Goal: Transaction & Acquisition: Purchase product/service

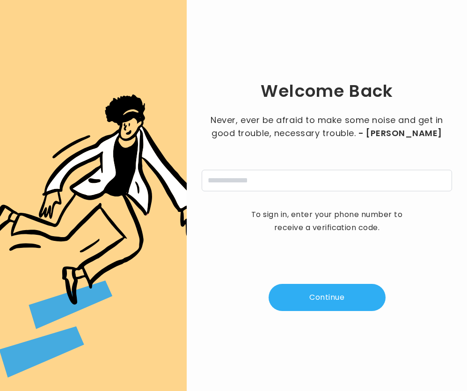
click at [361, 281] on div "Welcome Back Never, ever be afraid to make some noise and get in good trouble, …" at bounding box center [327, 195] width 250 height 361
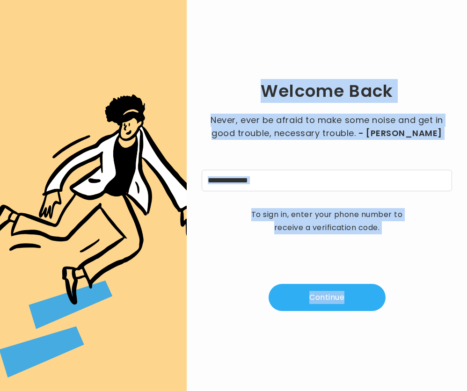
click at [361, 281] on div "Welcome Back Never, ever be afraid to make some noise and get in good trouble, …" at bounding box center [327, 195] width 250 height 361
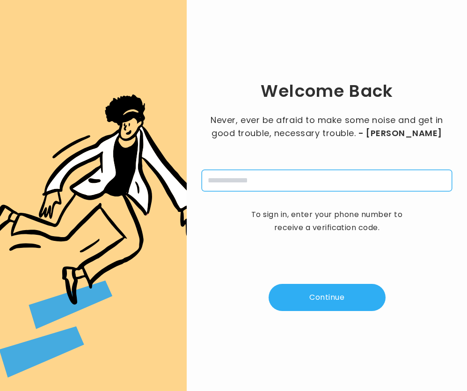
click at [305, 185] on input "tel" at bounding box center [327, 181] width 250 height 22
type input "**********"
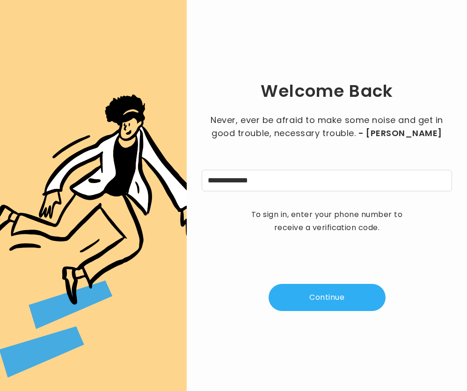
click at [308, 305] on button "Continue" at bounding box center [326, 297] width 117 height 27
type input "*"
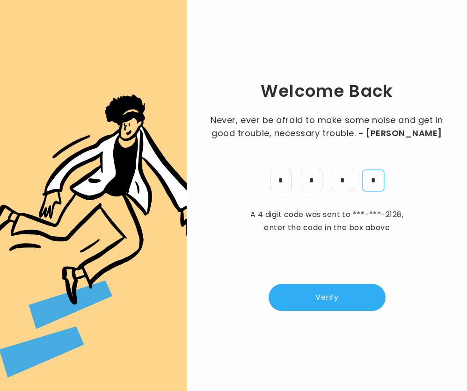
type input "*"
click at [329, 292] on button "Verify" at bounding box center [326, 297] width 117 height 27
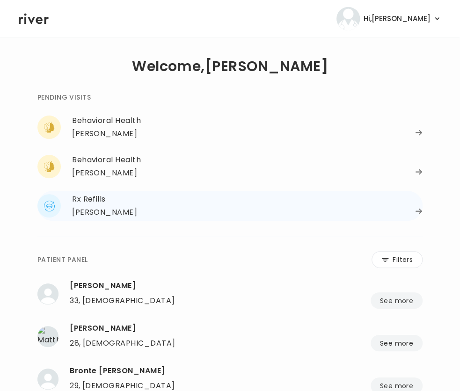
click at [145, 195] on div "Rx Refills" at bounding box center [247, 199] width 350 height 13
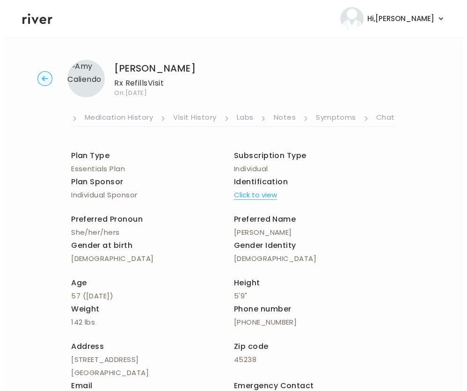
scroll to position [0, 180]
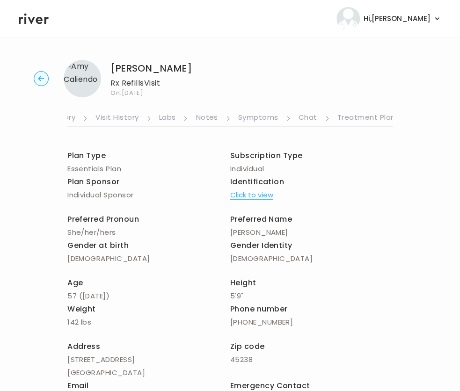
click at [366, 118] on link "Treatment Plan" at bounding box center [366, 118] width 58 height 15
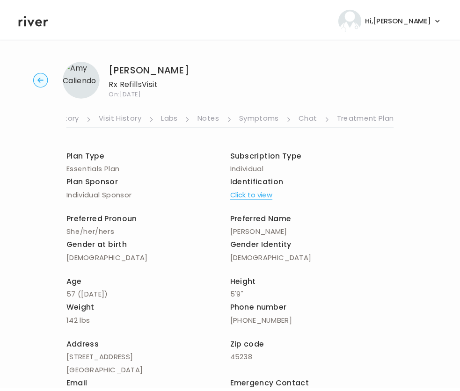
scroll to position [0, 173]
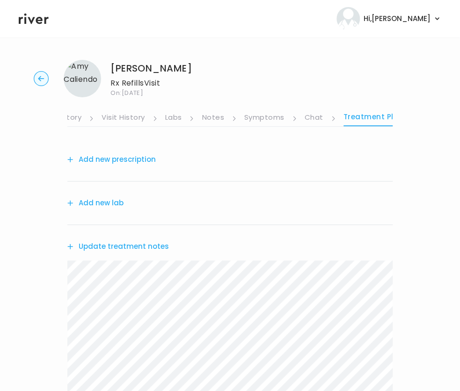
click at [127, 157] on button "Add new prescription" at bounding box center [111, 159] width 88 height 13
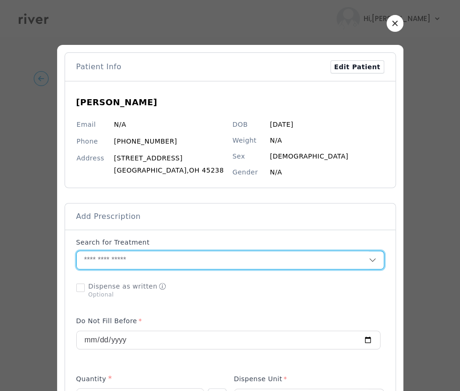
click at [125, 258] on input "text" at bounding box center [223, 260] width 292 height 18
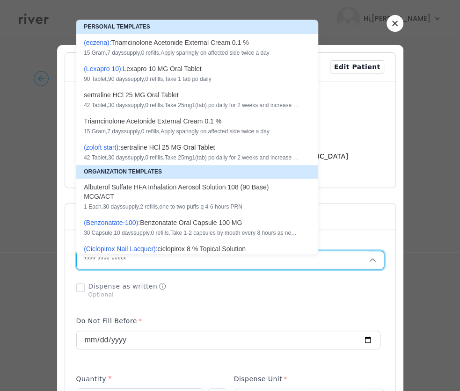
click at [125, 258] on input "text" at bounding box center [223, 260] width 292 height 18
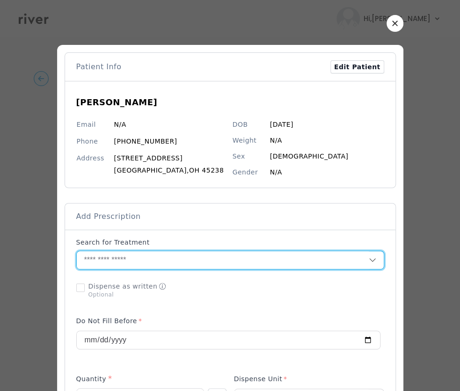
click at [111, 261] on input "text" at bounding box center [223, 260] width 292 height 18
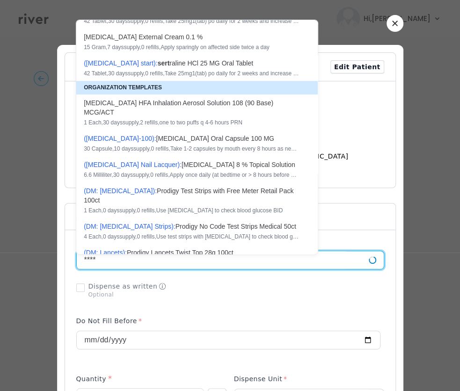
scroll to position [17, 0]
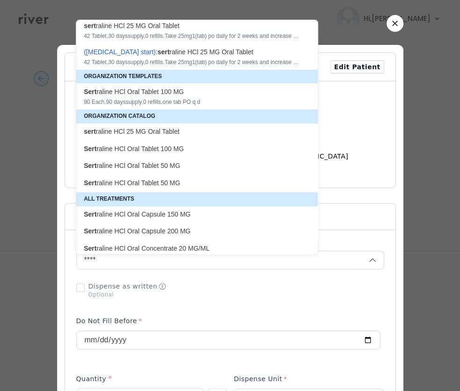
click at [155, 147] on p "Sert raline HCl Oral Tablet 100 MG" at bounding box center [191, 148] width 215 height 9
type input "**********"
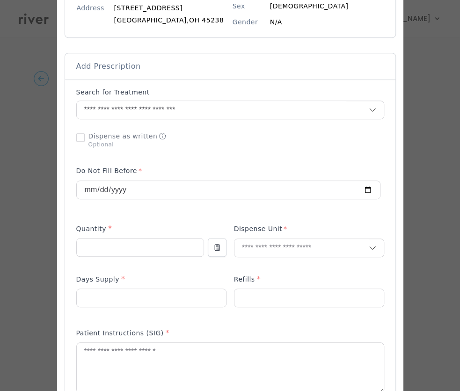
scroll to position [151, 0]
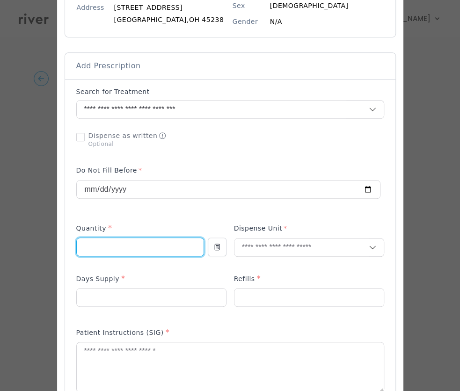
click at [120, 245] on input "number" at bounding box center [140, 247] width 127 height 18
type input "**"
click at [300, 248] on input "text" at bounding box center [301, 247] width 134 height 18
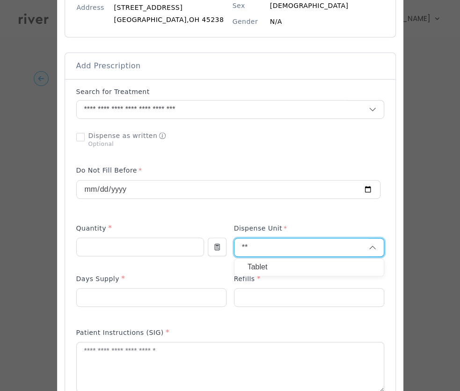
type input "**"
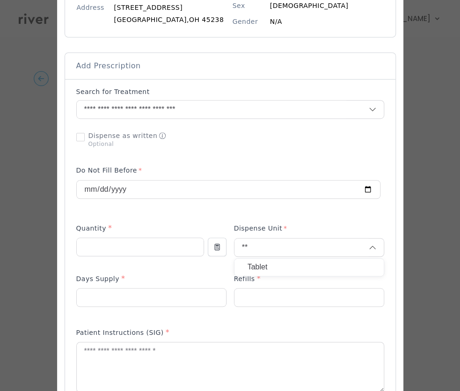
click at [276, 264] on p "Tablet" at bounding box center [308, 267] width 123 height 14
click at [191, 296] on input "number" at bounding box center [151, 298] width 149 height 18
type input "**"
click at [283, 291] on input "number" at bounding box center [308, 298] width 149 height 18
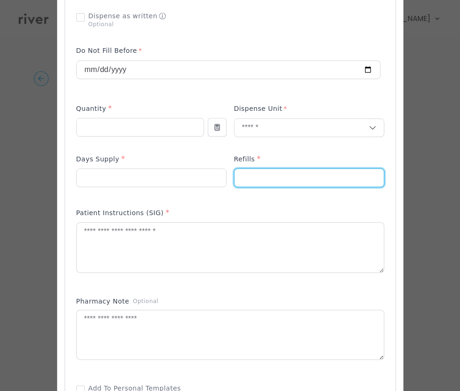
scroll to position [285, 0]
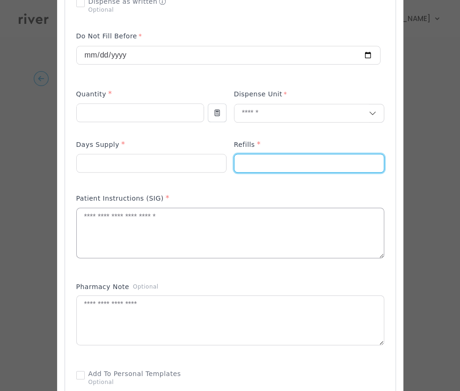
type input "*"
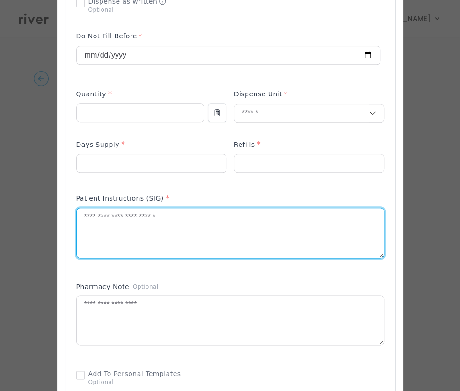
click at [137, 242] on textarea at bounding box center [230, 233] width 307 height 50
type textarea "**********"
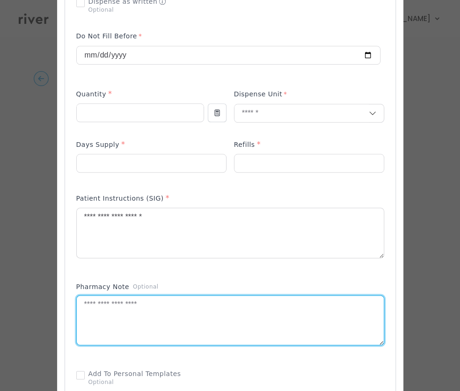
click at [124, 318] on textarea at bounding box center [230, 321] width 307 height 50
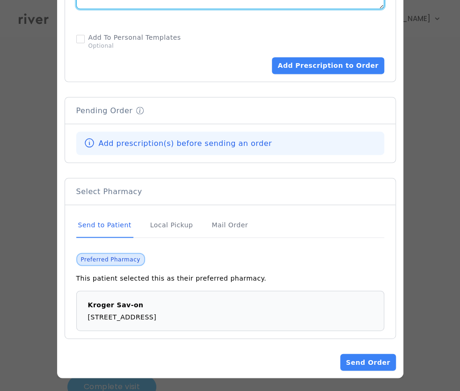
scroll to position [149, 0]
type textarea "**********"
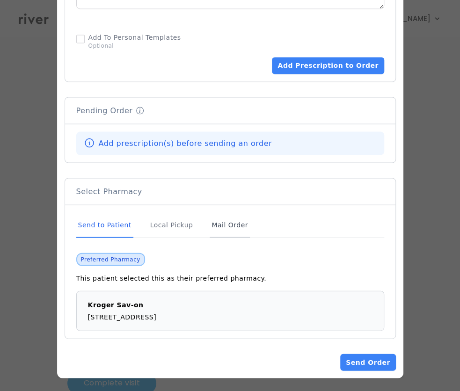
click at [224, 219] on div "Mail Order" at bounding box center [229, 224] width 40 height 25
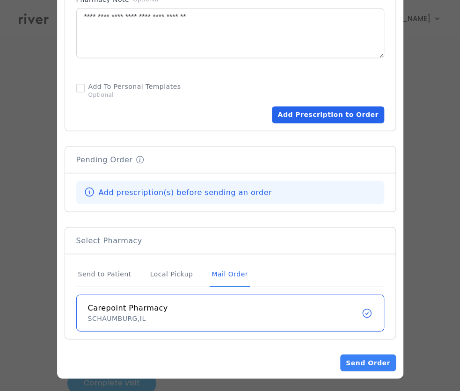
click at [346, 116] on button "Add Prescription to Order" at bounding box center [328, 114] width 112 height 17
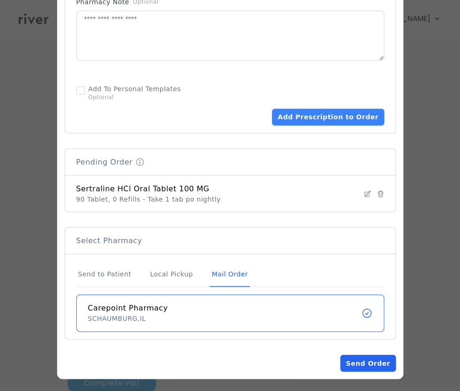
click at [384, 368] on button "Send Order" at bounding box center [367, 362] width 55 height 17
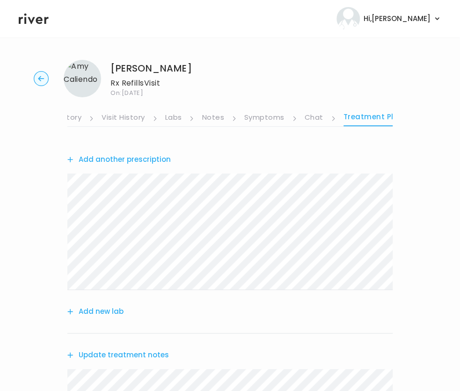
scroll to position [282, 0]
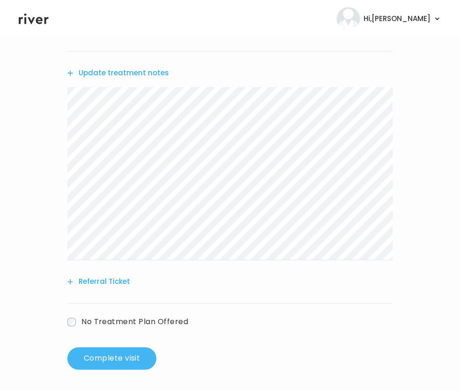
click at [99, 367] on button "Complete visit" at bounding box center [111, 358] width 89 height 22
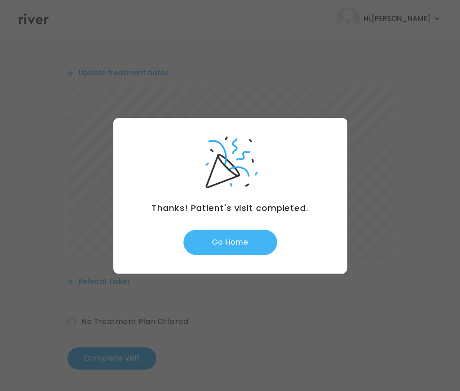
click at [217, 234] on button "Go Home" at bounding box center [230, 242] width 94 height 25
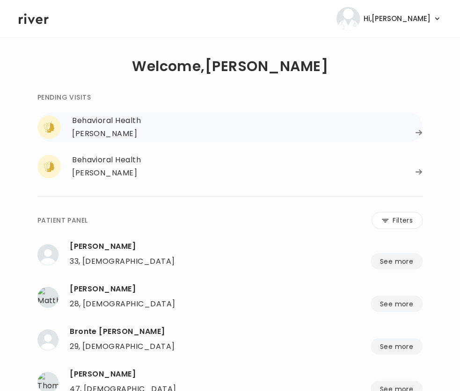
click at [128, 133] on div "[PERSON_NAME]" at bounding box center [104, 133] width 65 height 13
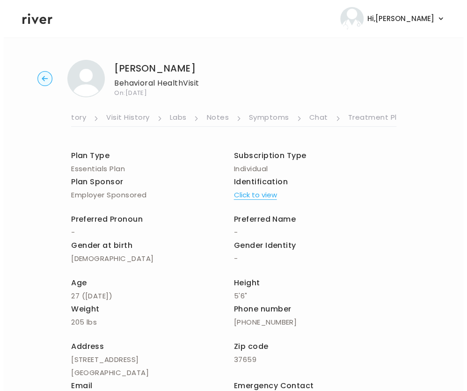
scroll to position [0, 180]
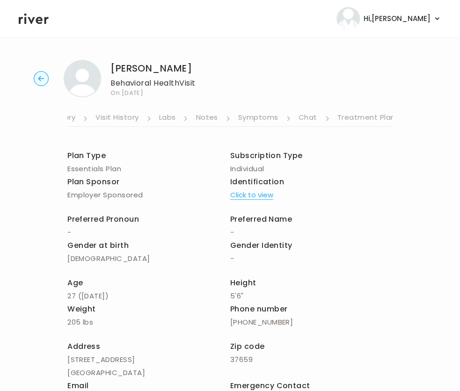
click at [369, 121] on link "Treatment Plan" at bounding box center [366, 118] width 58 height 15
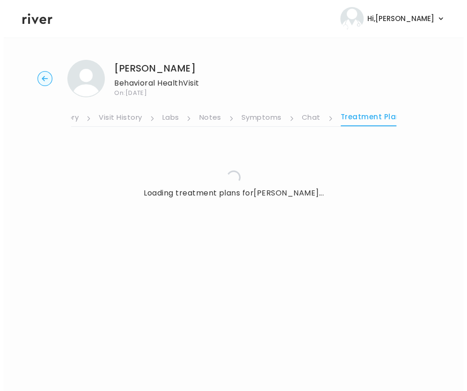
scroll to position [0, 173]
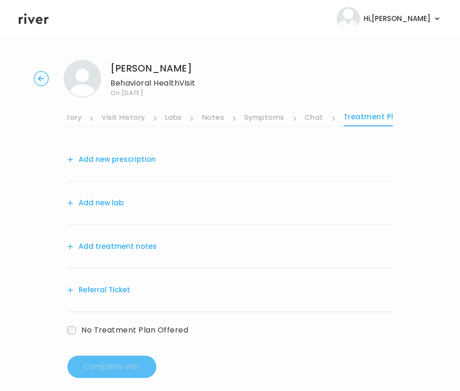
click at [260, 118] on link "Symptoms" at bounding box center [264, 118] width 40 height 15
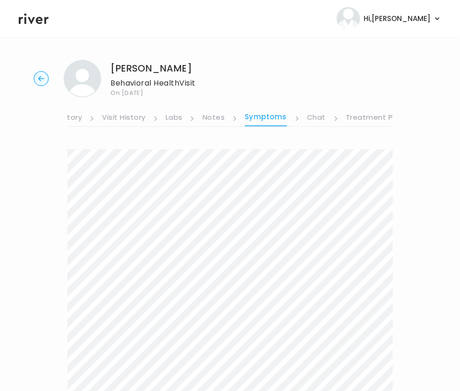
click at [314, 123] on link "Chat" at bounding box center [316, 118] width 19 height 15
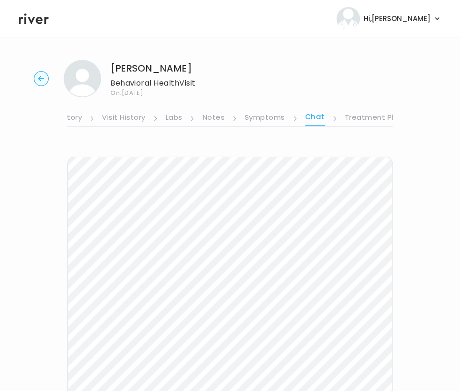
click at [27, 18] on icon at bounding box center [34, 19] width 30 height 14
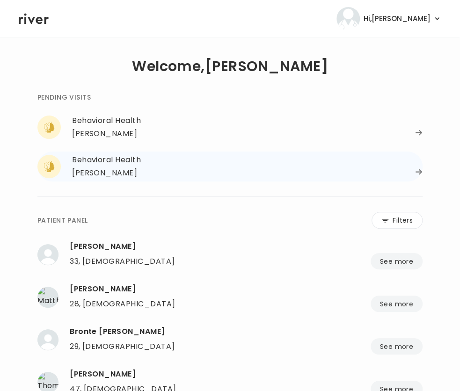
click at [415, 177] on div "[PERSON_NAME]" at bounding box center [247, 172] width 350 height 13
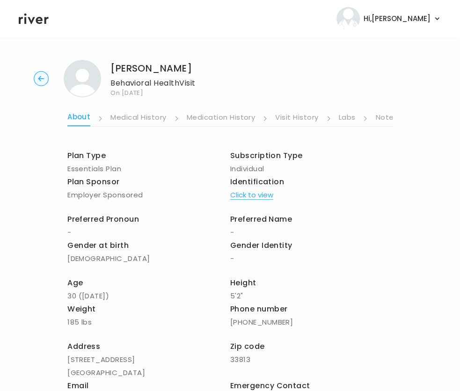
scroll to position [0, 180]
click at [309, 116] on link "Chat" at bounding box center [307, 118] width 19 height 15
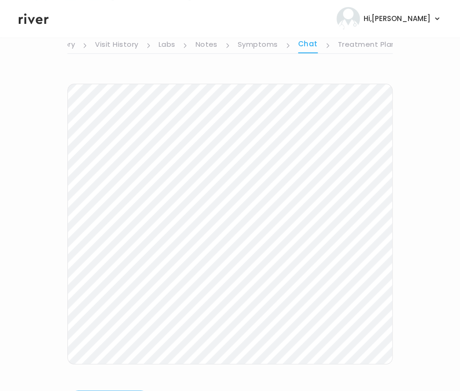
scroll to position [63, 0]
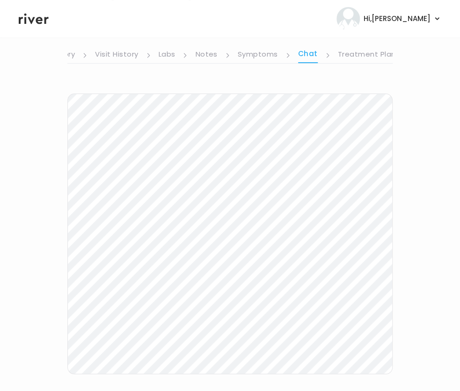
click at [274, 55] on link "Symptoms" at bounding box center [258, 55] width 40 height 15
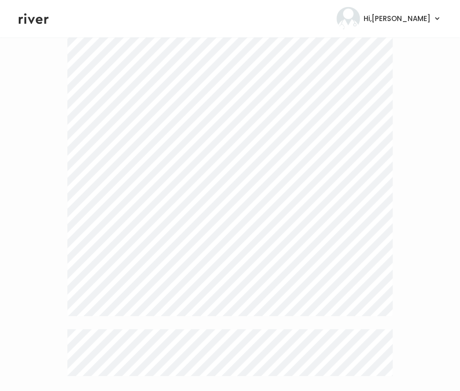
scroll to position [2506, 0]
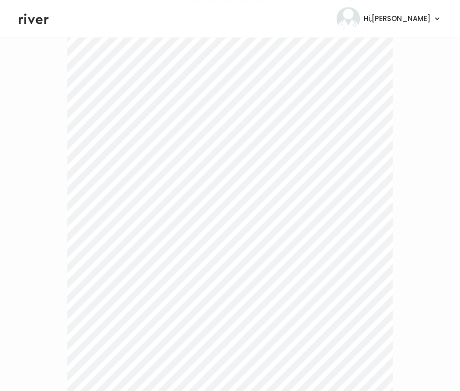
scroll to position [0, 0]
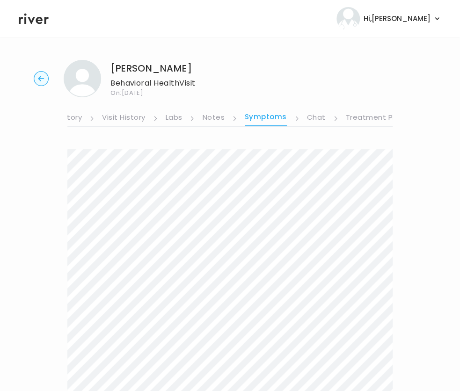
click at [350, 123] on link "Treatment Plan" at bounding box center [375, 118] width 58 height 15
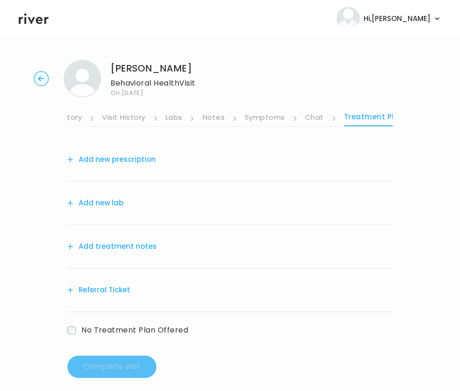
click at [318, 119] on link "Chat" at bounding box center [314, 118] width 19 height 15
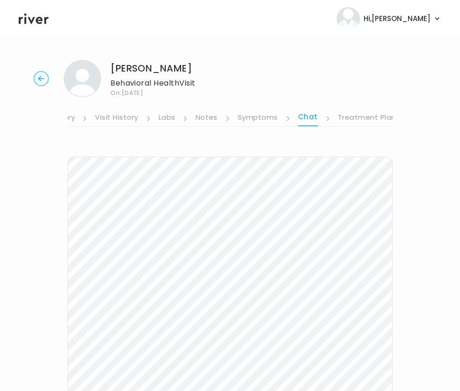
scroll to position [8, 0]
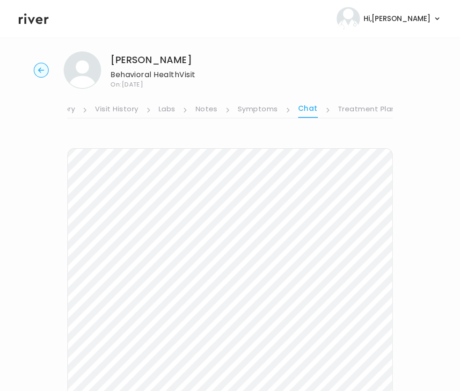
click at [353, 108] on link "Treatment Plan" at bounding box center [367, 109] width 58 height 15
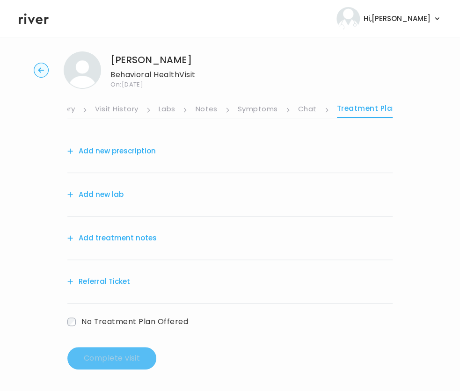
scroll to position [8, 0]
click at [100, 243] on button "Add treatment notes" at bounding box center [111, 238] width 89 height 13
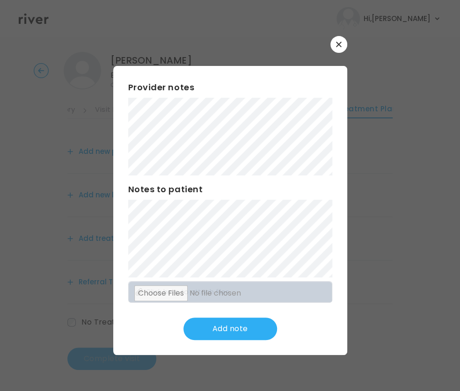
scroll to position [0, 0]
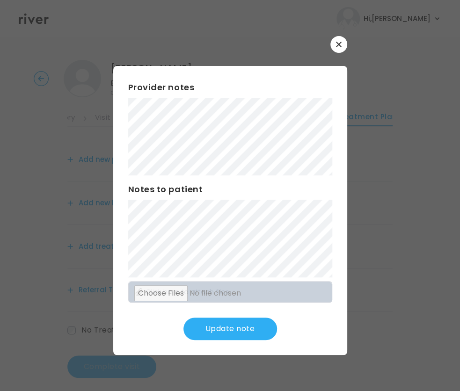
click at [224, 325] on button "Update note" at bounding box center [230, 329] width 94 height 22
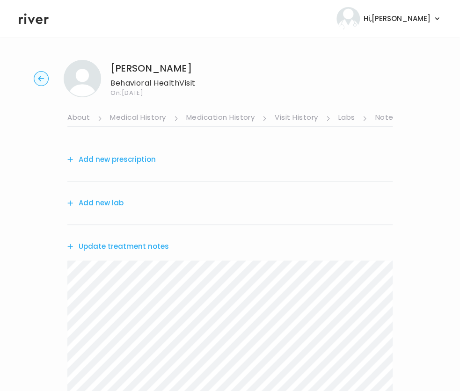
click at [84, 116] on link "About" at bounding box center [78, 118] width 22 height 15
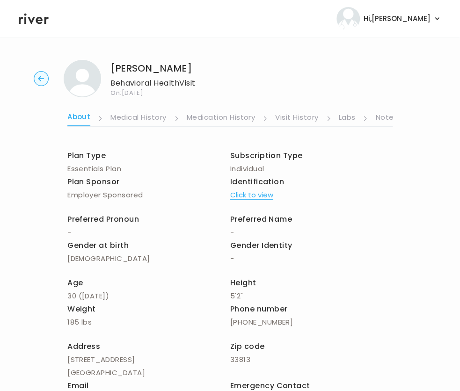
click at [386, 118] on link "Notes" at bounding box center [386, 118] width 22 height 15
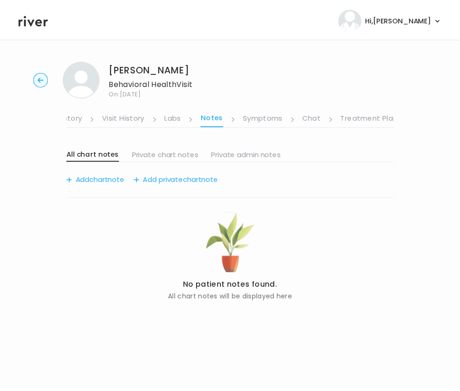
scroll to position [0, 172]
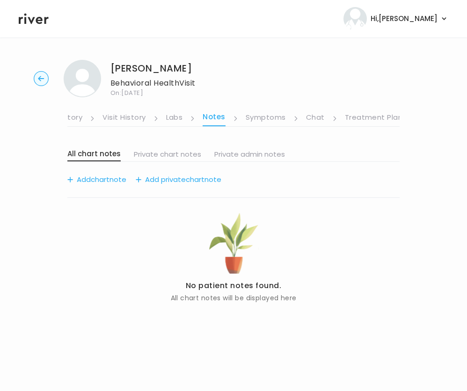
click at [386, 118] on link "Treatment Plan" at bounding box center [374, 118] width 58 height 15
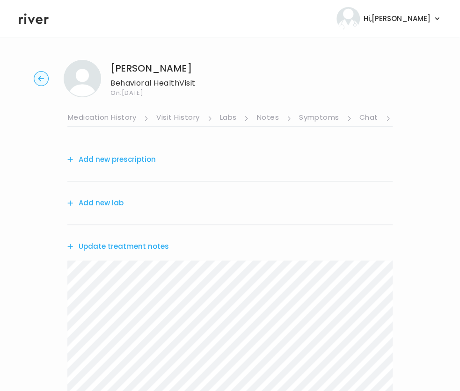
scroll to position [0, 180]
click at [139, 158] on button "Add new prescription" at bounding box center [111, 159] width 88 height 13
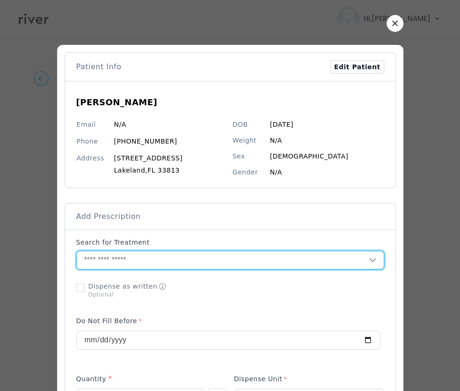
click at [119, 262] on input "text" at bounding box center [223, 260] width 292 height 18
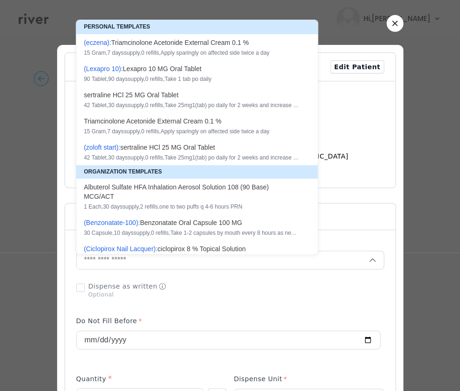
click at [146, 103] on div "42 Tablet , 30 days supply, 0 refills , Take 25mg1(tab) po daily for 2 weeks an…" at bounding box center [191, 104] width 215 height 7
type input "**********"
type input "**"
type input "*"
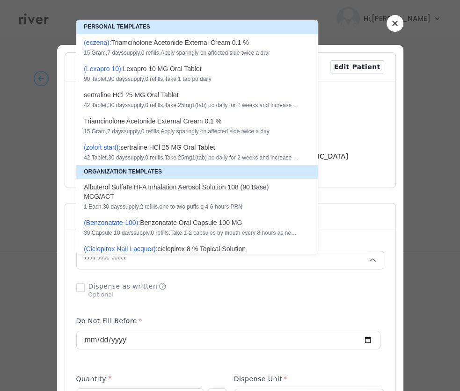
type textarea "**********"
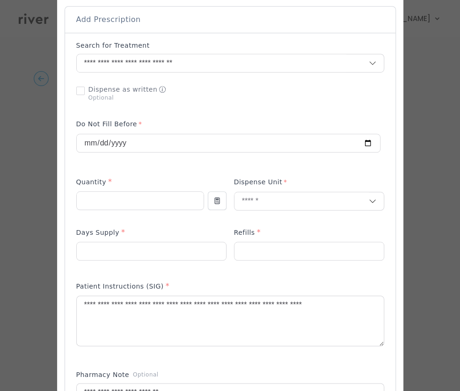
scroll to position [202, 0]
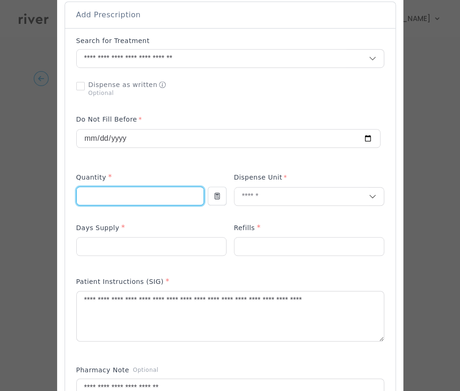
drag, startPoint x: 91, startPoint y: 202, endPoint x: 59, endPoint y: 202, distance: 31.8
click at [59, 202] on div at bounding box center [230, 300] width 346 height 914
type input "**"
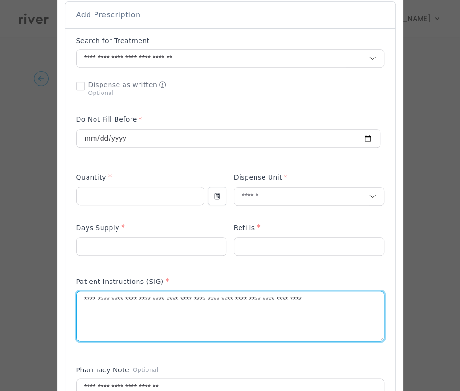
drag, startPoint x: 352, startPoint y: 307, endPoint x: 78, endPoint y: 309, distance: 273.6
click at [78, 309] on textarea "**********" at bounding box center [230, 316] width 307 height 50
click at [195, 302] on textarea "**********" at bounding box center [230, 316] width 307 height 50
drag, startPoint x: 168, startPoint y: 301, endPoint x: 410, endPoint y: 314, distance: 241.6
click at [410, 314] on div "​" at bounding box center [230, 285] width 460 height 974
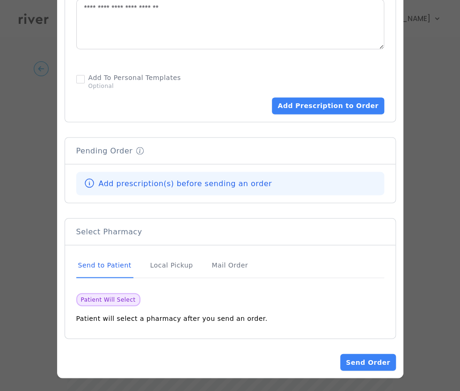
scroll to position [12, 0]
type textarea "**********"
click at [317, 110] on button "Add Prescription to Order" at bounding box center [328, 105] width 112 height 17
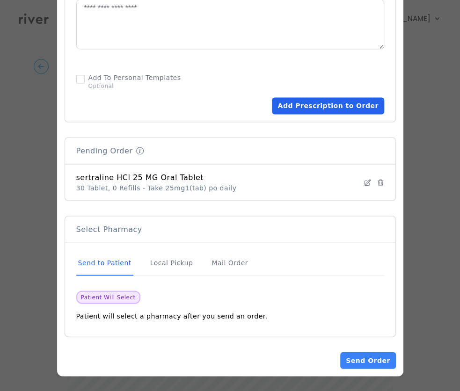
scroll to position [579, 0]
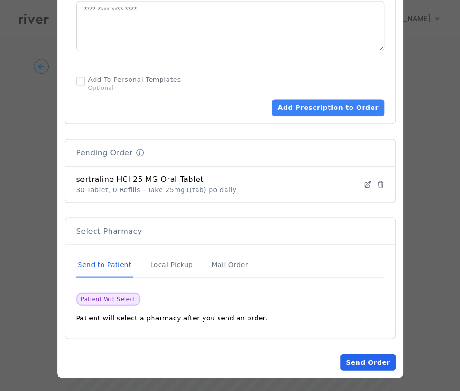
click at [362, 359] on button "Send Order" at bounding box center [367, 362] width 55 height 17
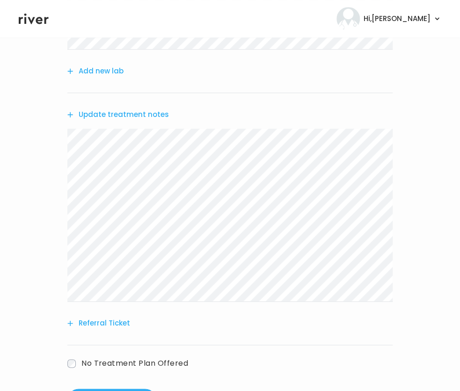
scroll to position [282, 0]
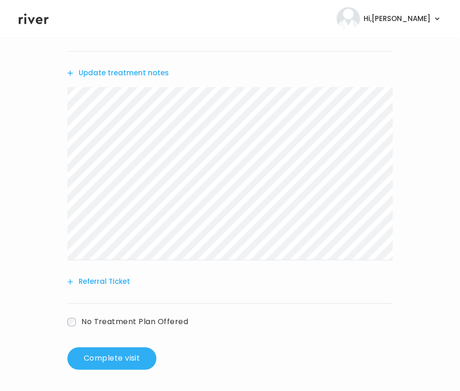
drag, startPoint x: 95, startPoint y: 366, endPoint x: 272, endPoint y: 289, distance: 193.1
click at [255, 312] on div "Add another prescription Add new lab Update treatment notes Referral Ticket No …" at bounding box center [229, 112] width 325 height 513
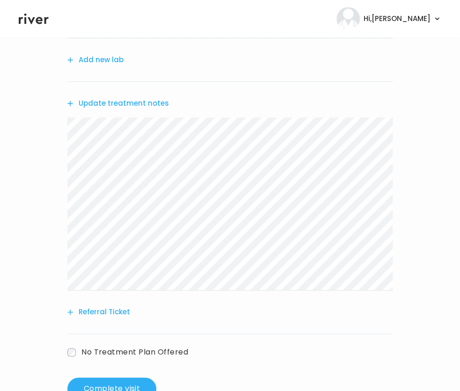
scroll to position [253, 0]
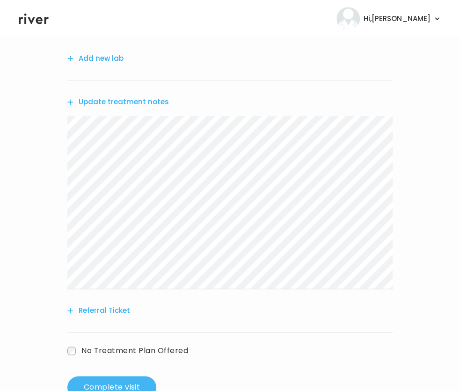
click at [123, 378] on button "Complete visit" at bounding box center [111, 387] width 89 height 22
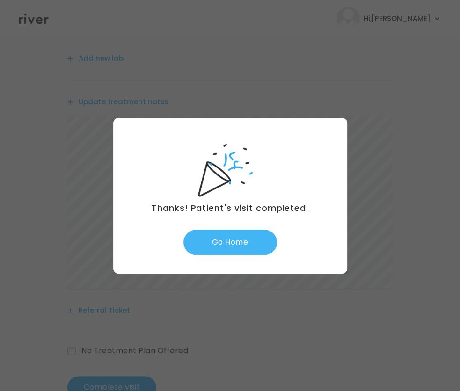
click at [231, 233] on button "Go Home" at bounding box center [230, 242] width 94 height 25
